Goal: Find specific page/section: Find specific page/section

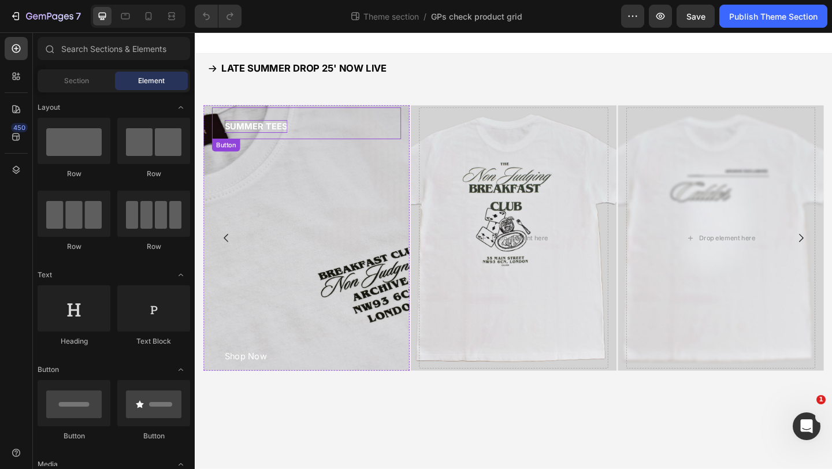
click at [276, 133] on p "SUMMER TEES" at bounding box center [261, 135] width 68 height 14
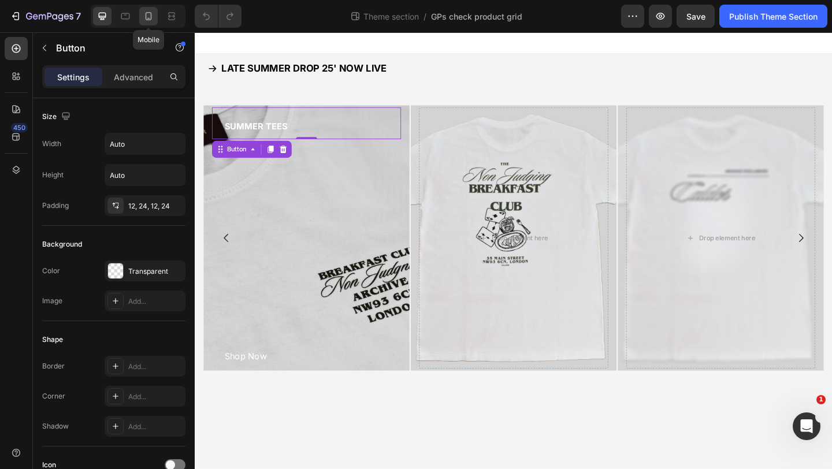
click at [144, 16] on icon at bounding box center [149, 16] width 12 height 12
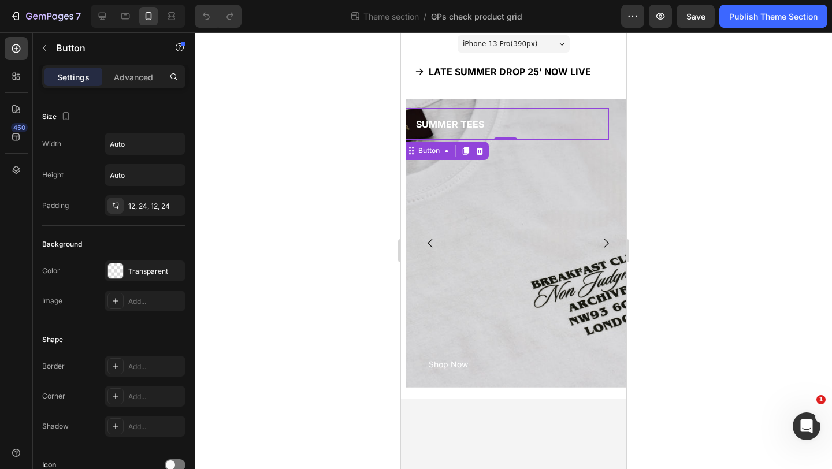
click at [729, 259] on div at bounding box center [513, 250] width 637 height 437
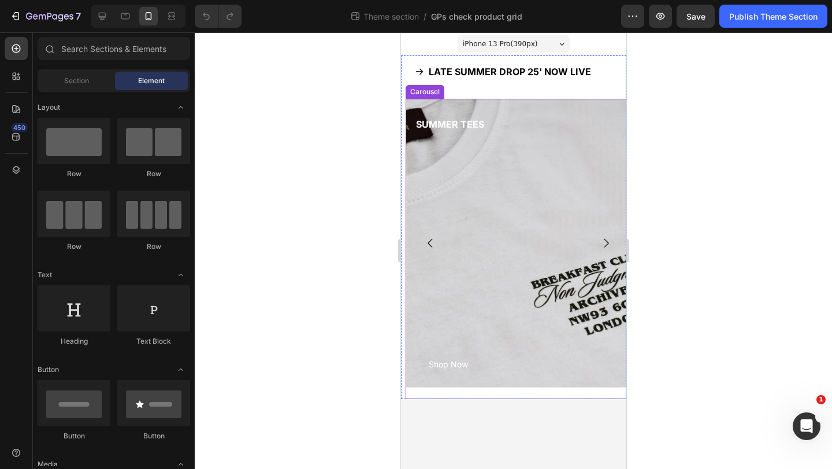
click at [608, 244] on icon "Carousel Next Arrow" at bounding box center [605, 243] width 13 height 13
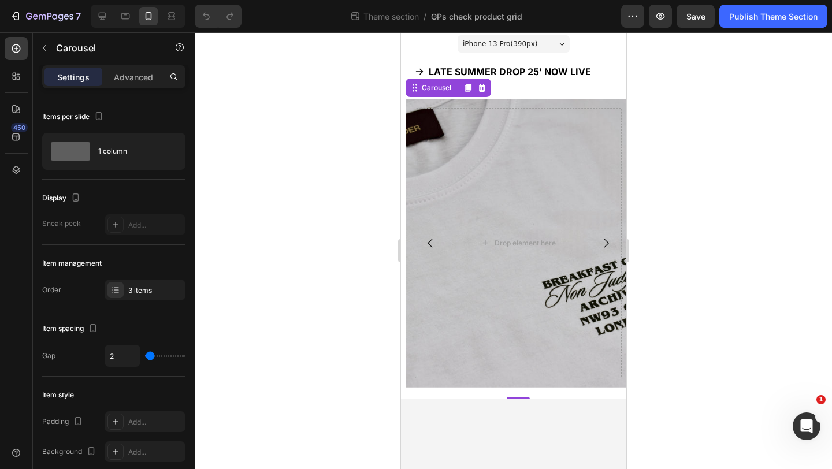
click at [608, 244] on icon "Carousel Next Arrow" at bounding box center [605, 243] width 13 height 13
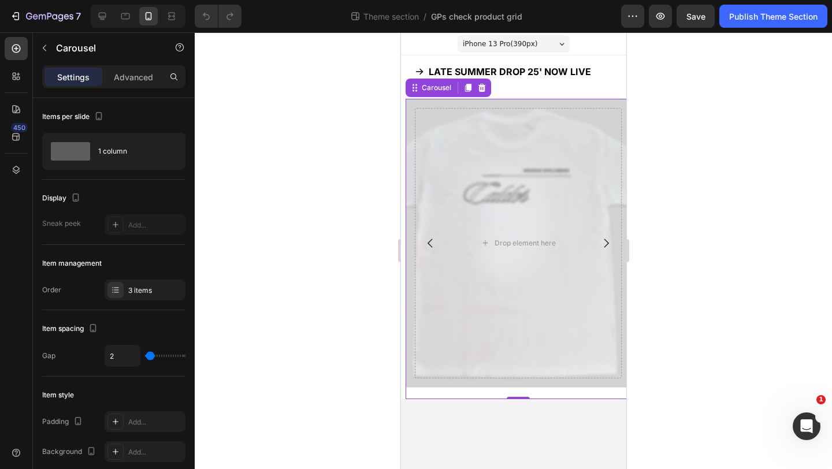
click at [361, 92] on div at bounding box center [513, 250] width 637 height 437
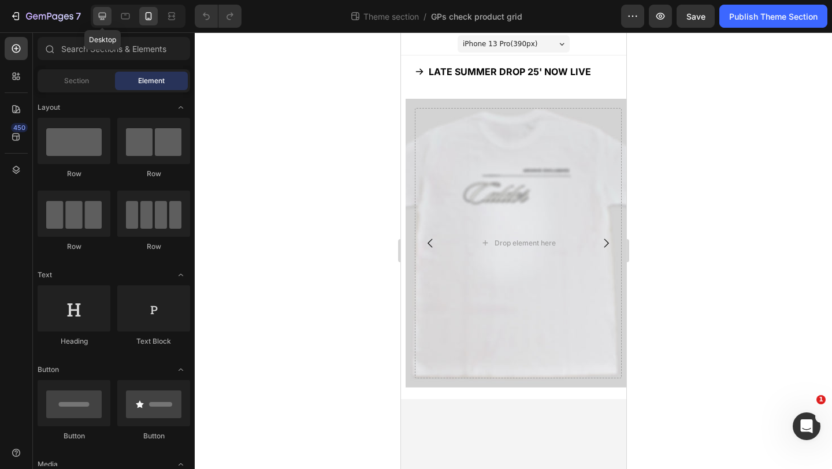
click at [105, 13] on icon at bounding box center [103, 17] width 8 height 8
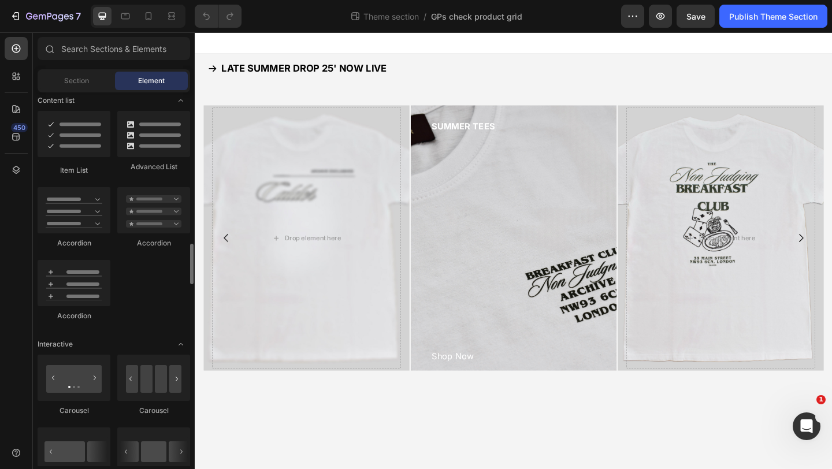
scroll to position [1089, 0]
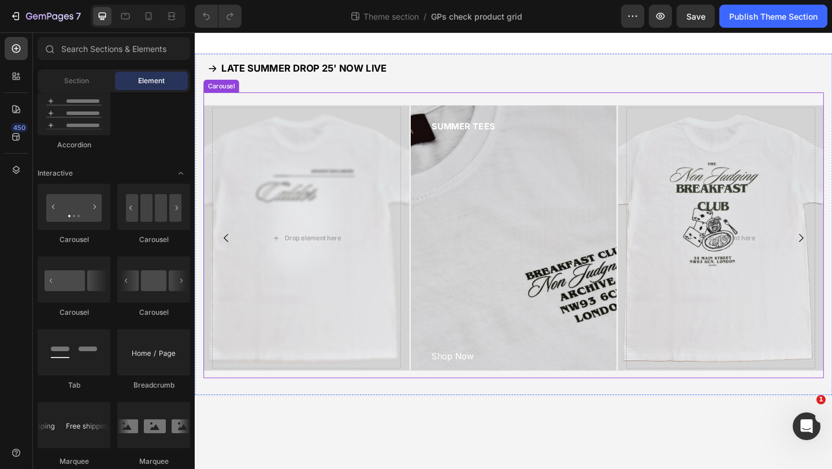
click at [229, 257] on icon "Carousel Back Arrow" at bounding box center [228, 256] width 13 height 13
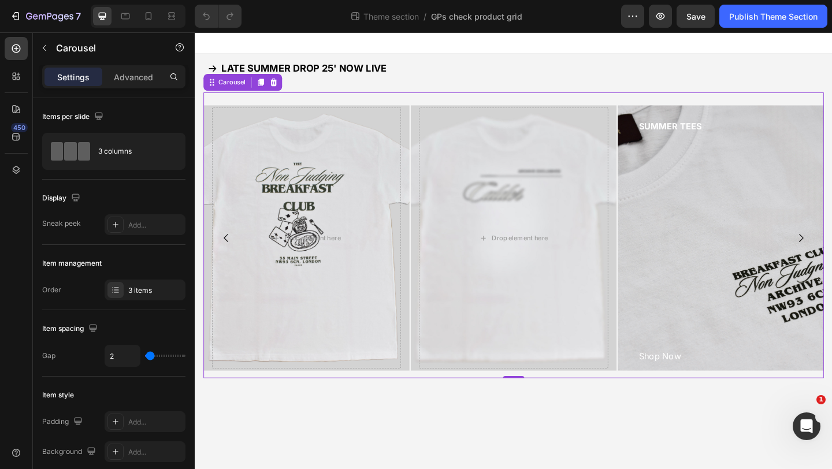
click at [229, 257] on icon "Carousel Back Arrow" at bounding box center [228, 256] width 13 height 13
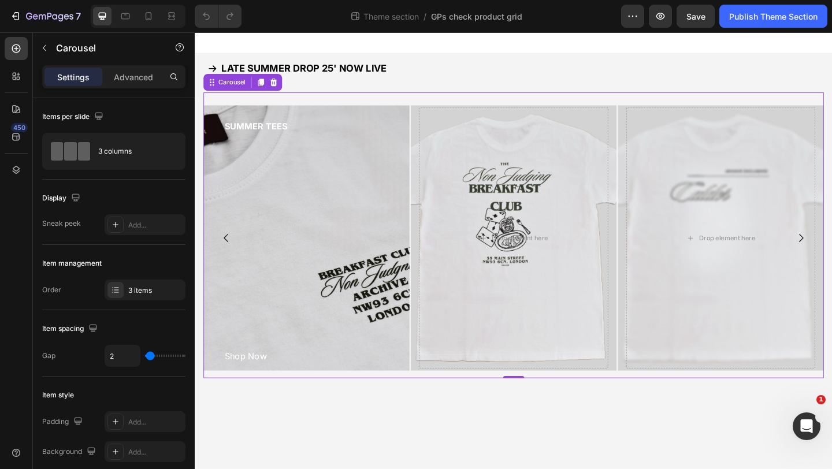
click at [229, 257] on icon "Carousel Back Arrow" at bounding box center [228, 256] width 13 height 13
